Goal: Find specific page/section: Find specific page/section

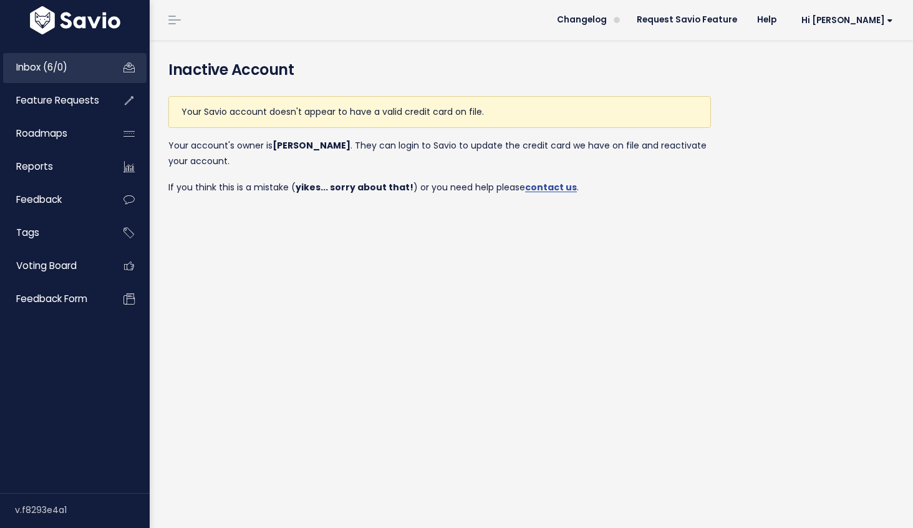
click at [44, 65] on span "Inbox (6/0)" at bounding box center [41, 66] width 51 height 13
